Goal: Task Accomplishment & Management: Use online tool/utility

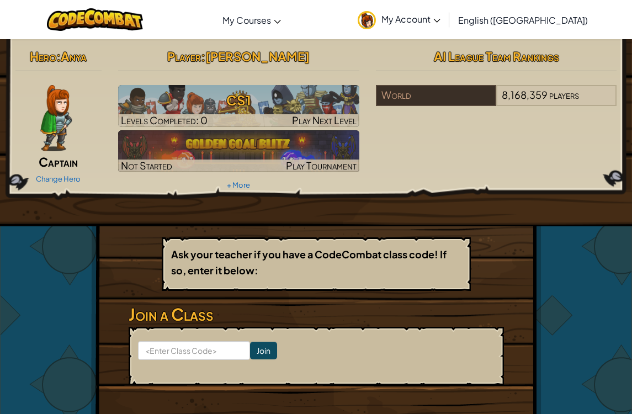
click at [130, 100] on h3 "CS1" at bounding box center [238, 100] width 241 height 25
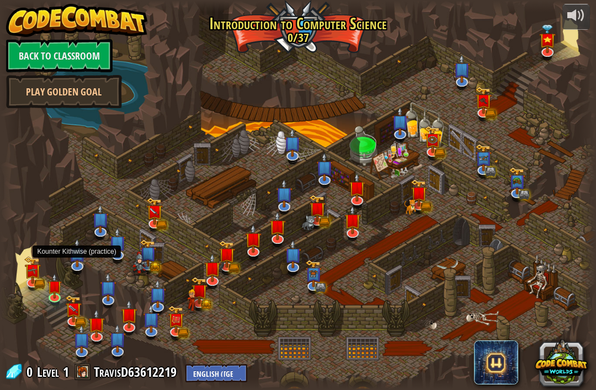
click at [72, 257] on img at bounding box center [76, 253] width 17 height 28
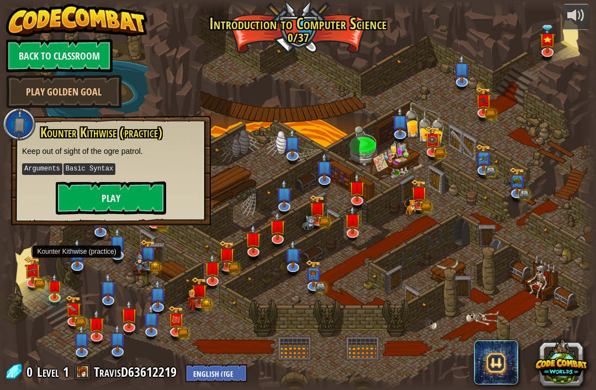
click at [121, 195] on button "Play" at bounding box center [111, 198] width 110 height 33
click at [100, 201] on button "Play" at bounding box center [111, 198] width 110 height 33
click at [49, 291] on img at bounding box center [54, 285] width 15 height 25
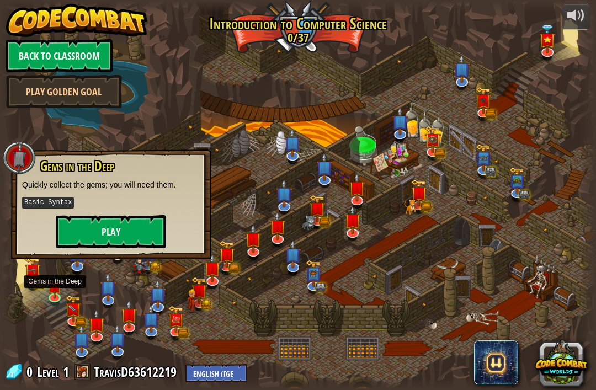
click at [105, 221] on button "Play" at bounding box center [111, 231] width 110 height 33
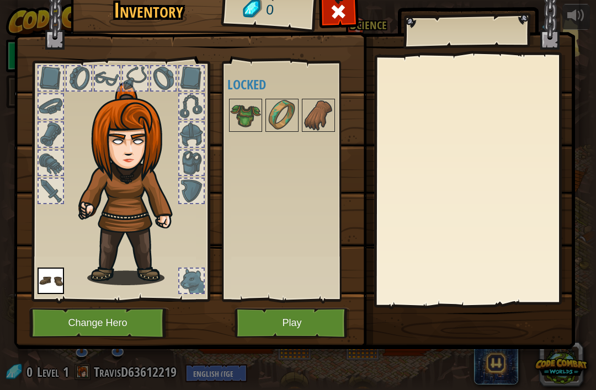
click at [233, 136] on div "Available Equip (double-click to equip) Locked" at bounding box center [292, 181] width 130 height 230
click at [247, 110] on img at bounding box center [245, 115] width 31 height 31
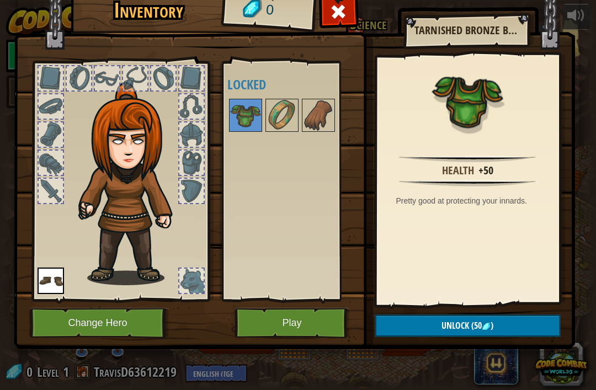
click at [270, 313] on button "Play" at bounding box center [292, 323] width 115 height 30
